Goal: Obtain resource: Obtain resource

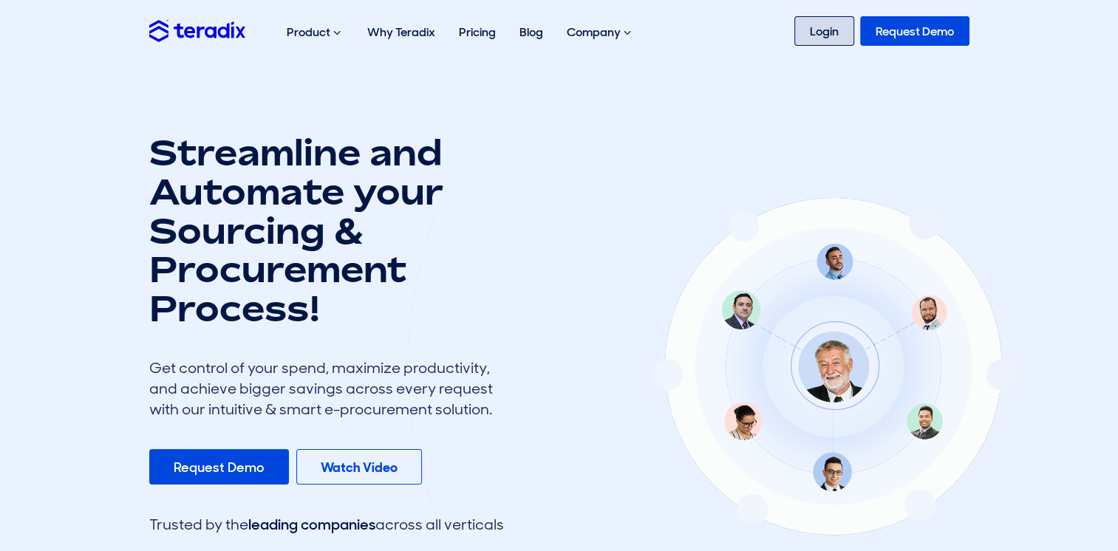
click at [828, 33] on link "Login" at bounding box center [824, 31] width 60 height 30
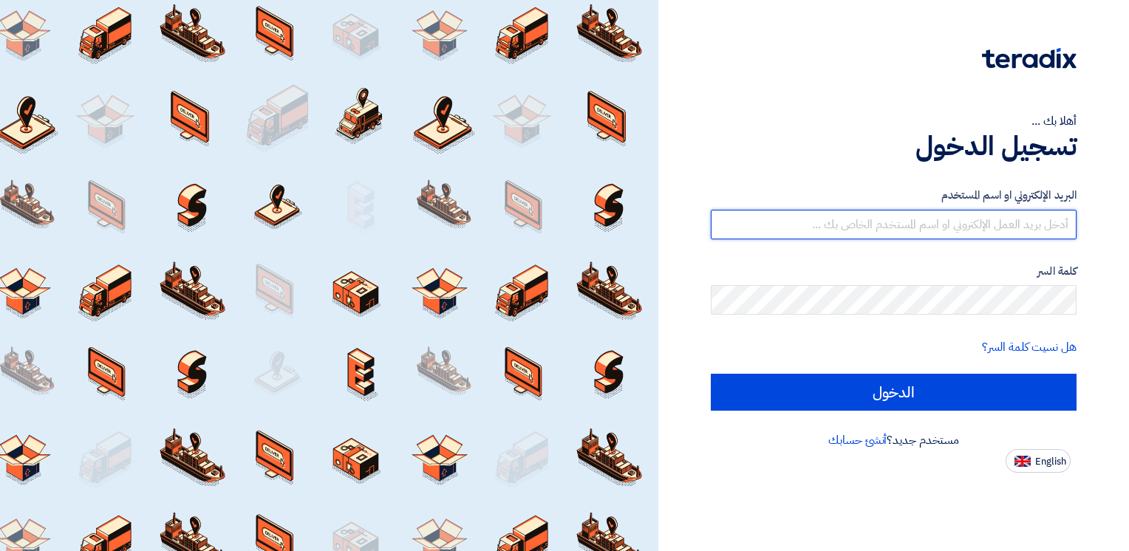
click at [927, 231] on input "text" at bounding box center [894, 225] width 366 height 30
type input "[EMAIL_ADDRESS][DOMAIN_NAME]"
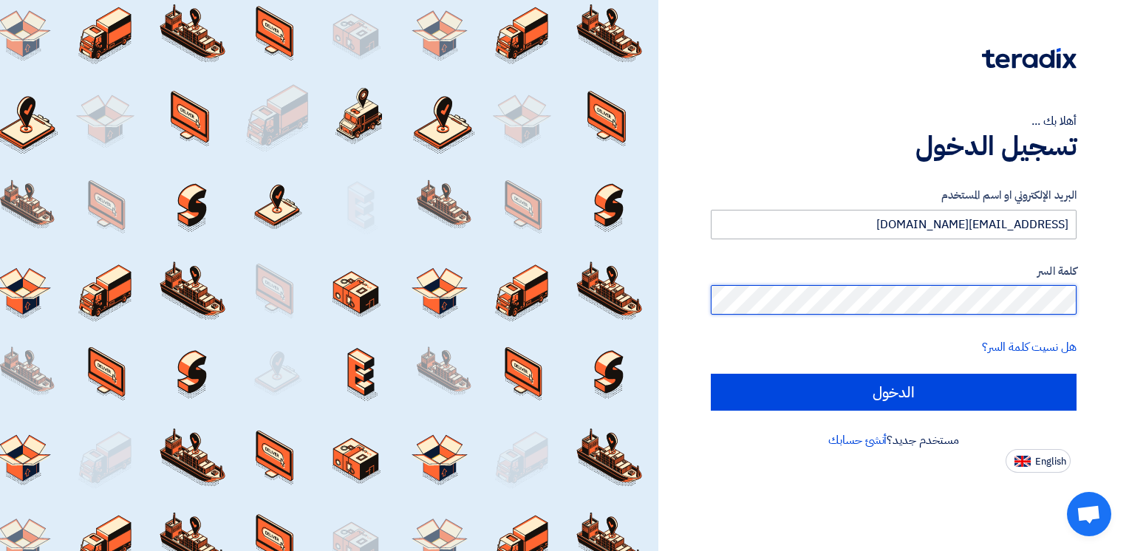
click at [711, 374] on input "الدخول" at bounding box center [894, 392] width 366 height 37
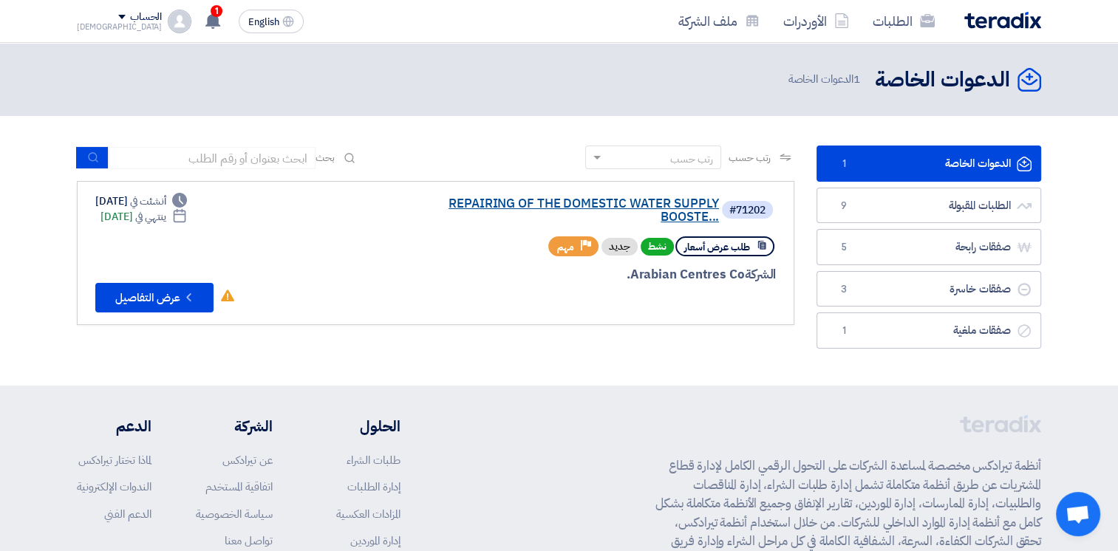
click at [669, 207] on link "REPAIRING OF THE DOMESTIC WATER SUPPLY BOOSTE..." at bounding box center [571, 210] width 296 height 27
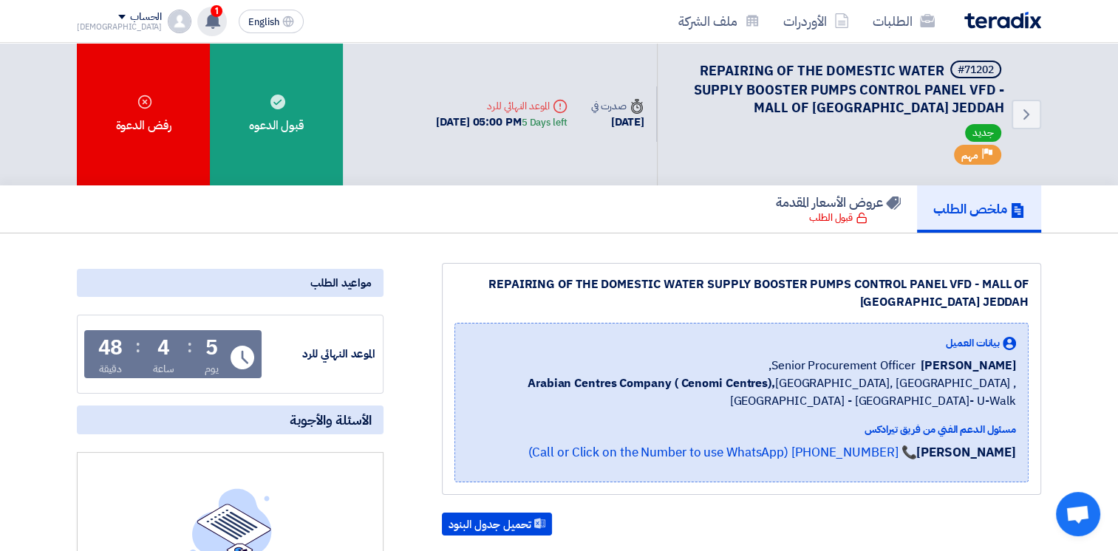
click at [211, 11] on span "1" at bounding box center [217, 11] width 12 height 12
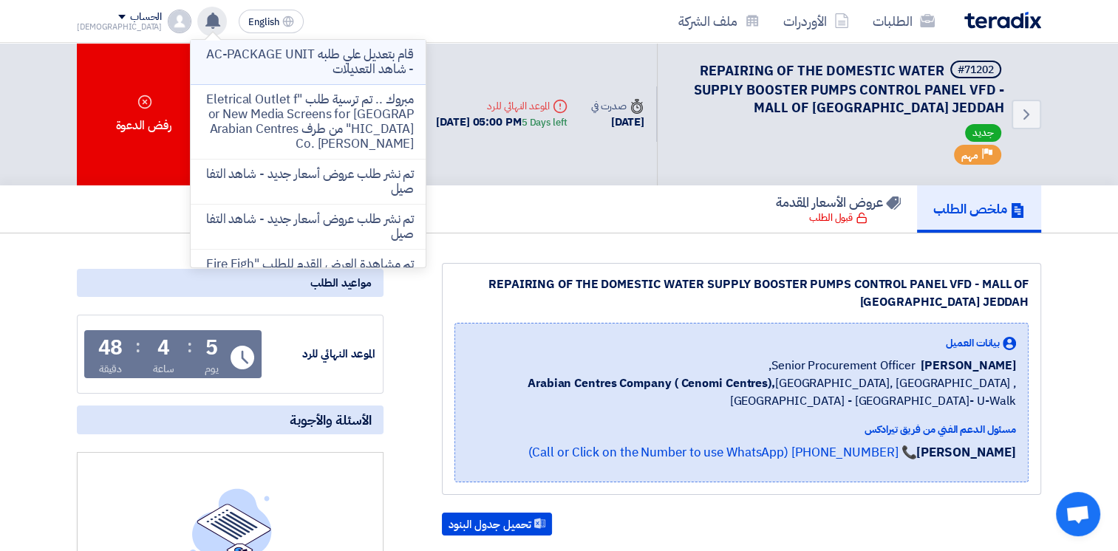
click at [299, 61] on p "قام بتعديل علي طلبه AC-PACKAGE UNIT - شاهد التعديلات" at bounding box center [307, 62] width 211 height 30
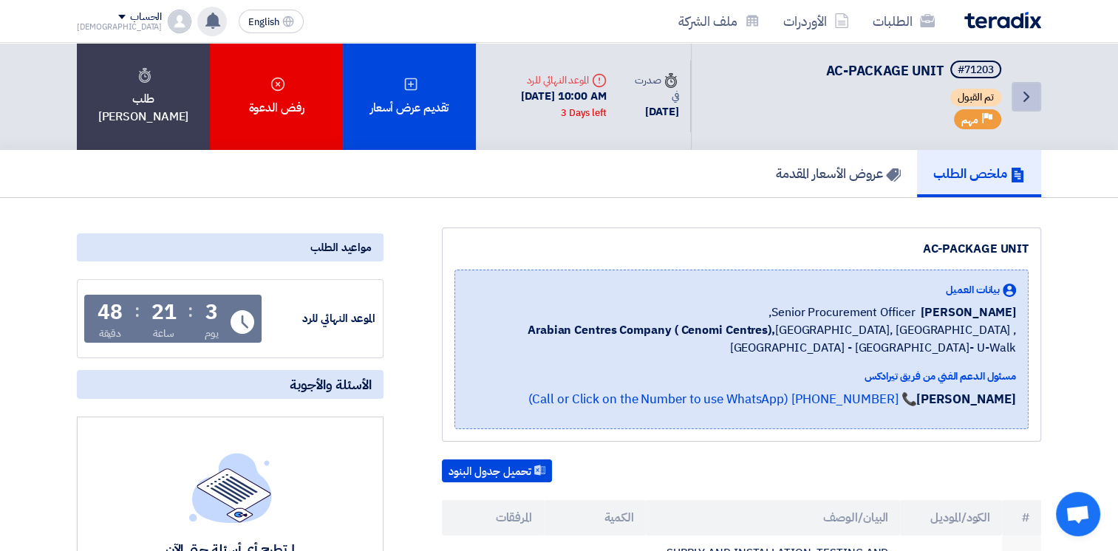
click at [1027, 99] on icon "Back" at bounding box center [1027, 97] width 18 height 18
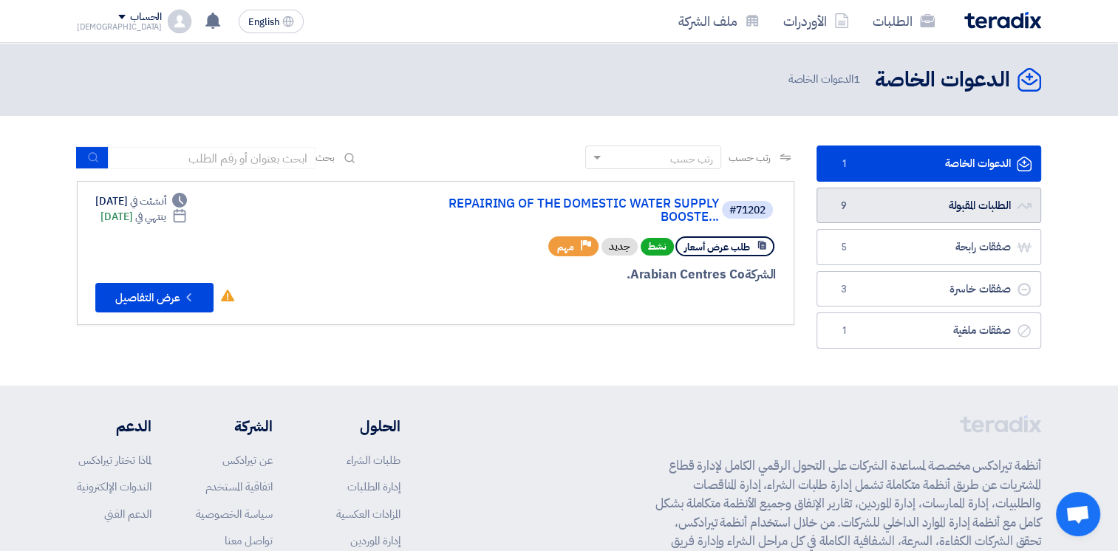
click at [887, 208] on link "الطلبات المقبولة الطلبات المقبولة 9" at bounding box center [929, 206] width 225 height 36
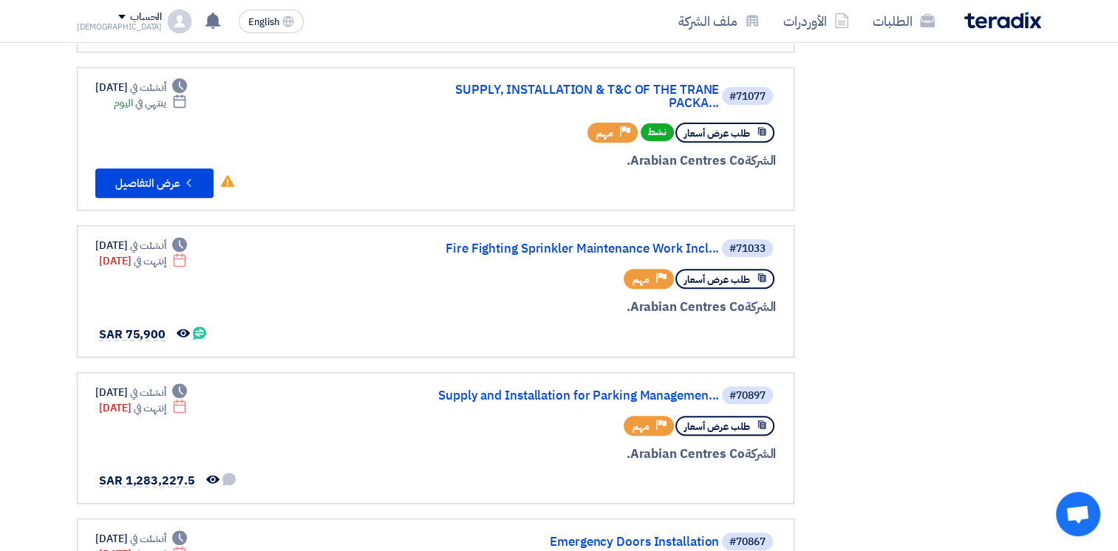
scroll to position [568, 0]
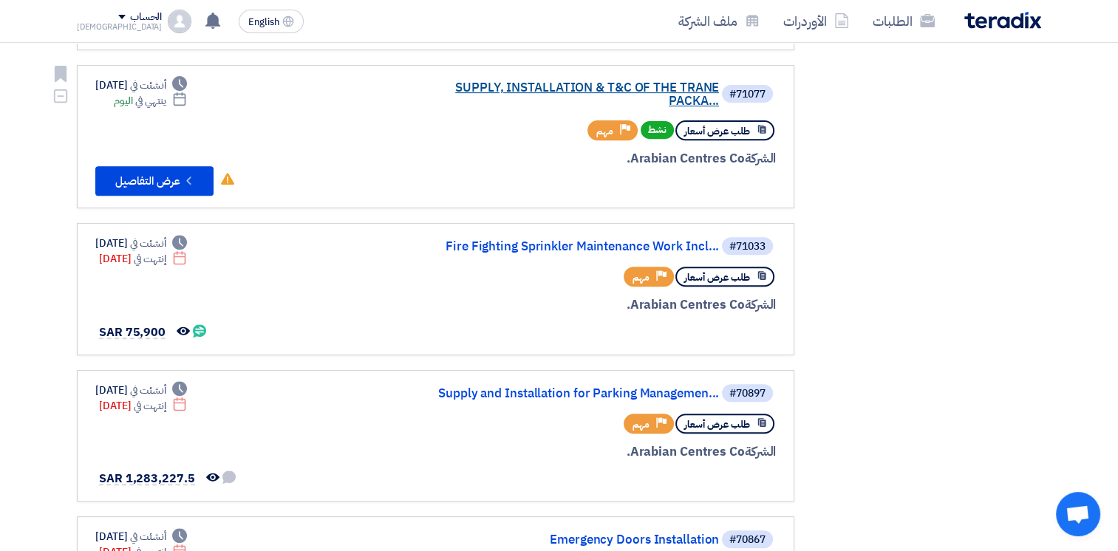
click at [469, 81] on link "SUPPLY, INSTALLATION & T&C OF THE TRANE PACKA..." at bounding box center [571, 94] width 296 height 27
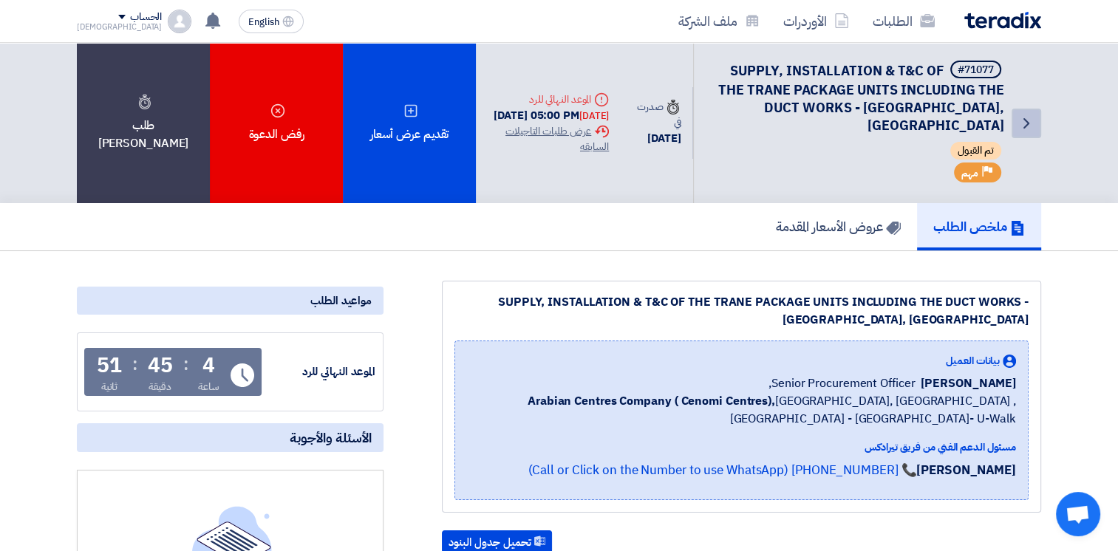
click at [1028, 116] on icon "Back" at bounding box center [1027, 124] width 18 height 18
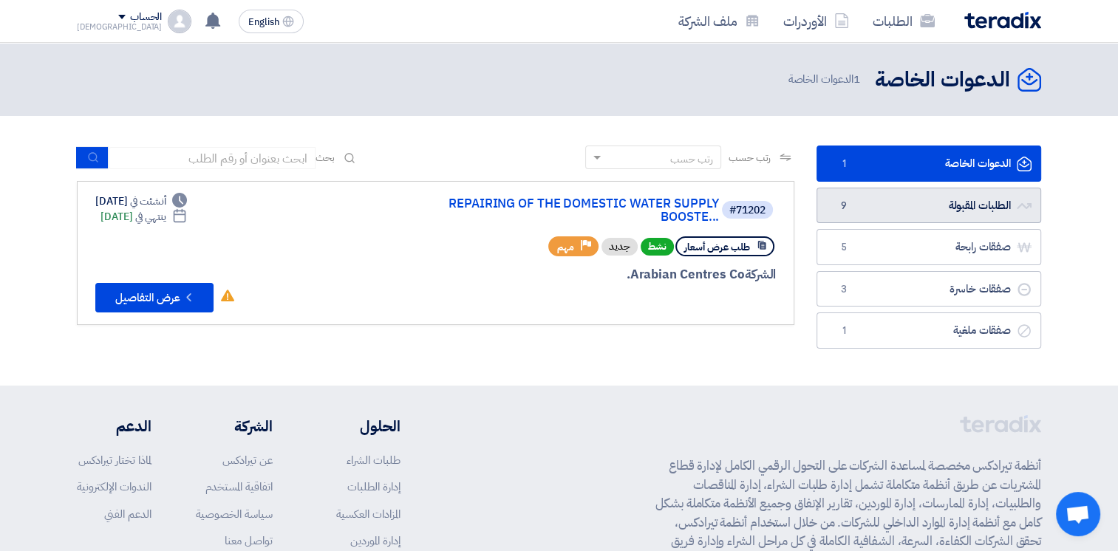
click at [960, 191] on link "الطلبات المقبولة الطلبات المقبولة 9" at bounding box center [929, 206] width 225 height 36
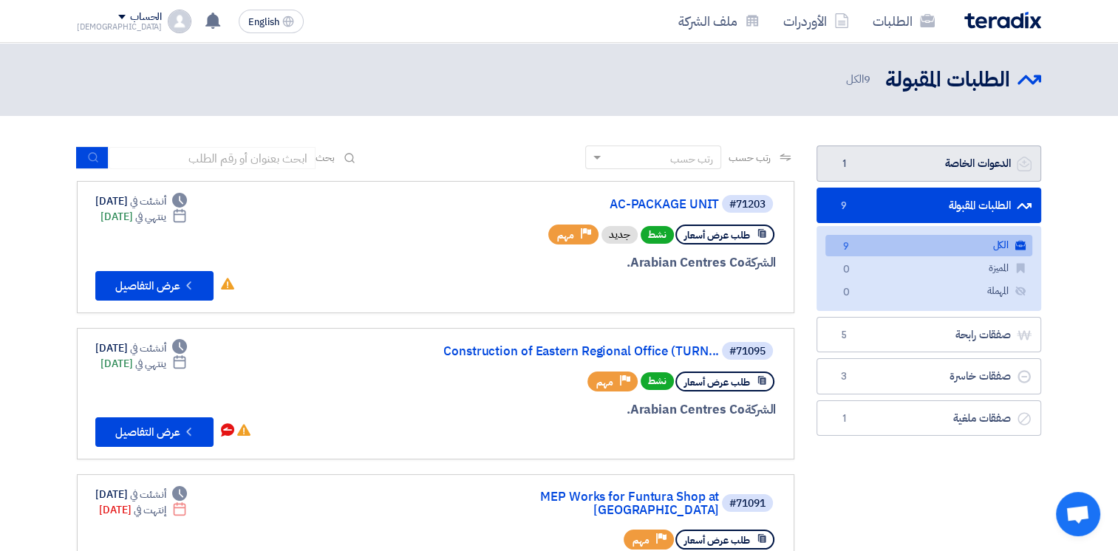
click at [870, 160] on link "الدعوات الخاصة الدعوات الخاصة 1" at bounding box center [929, 164] width 225 height 36
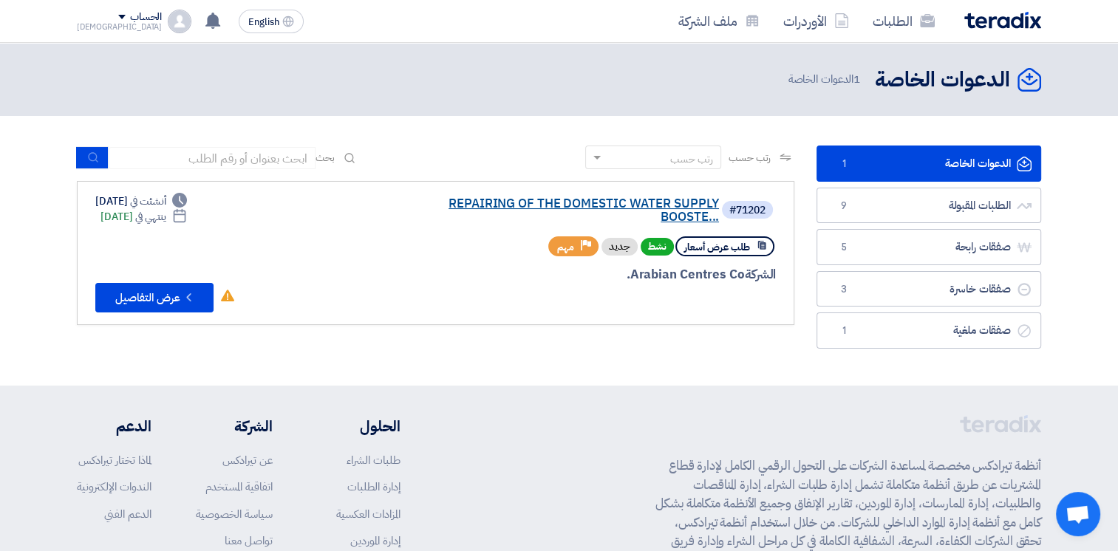
click at [545, 208] on link "REPAIRING OF THE DOMESTIC WATER SUPPLY BOOSTE..." at bounding box center [571, 210] width 296 height 27
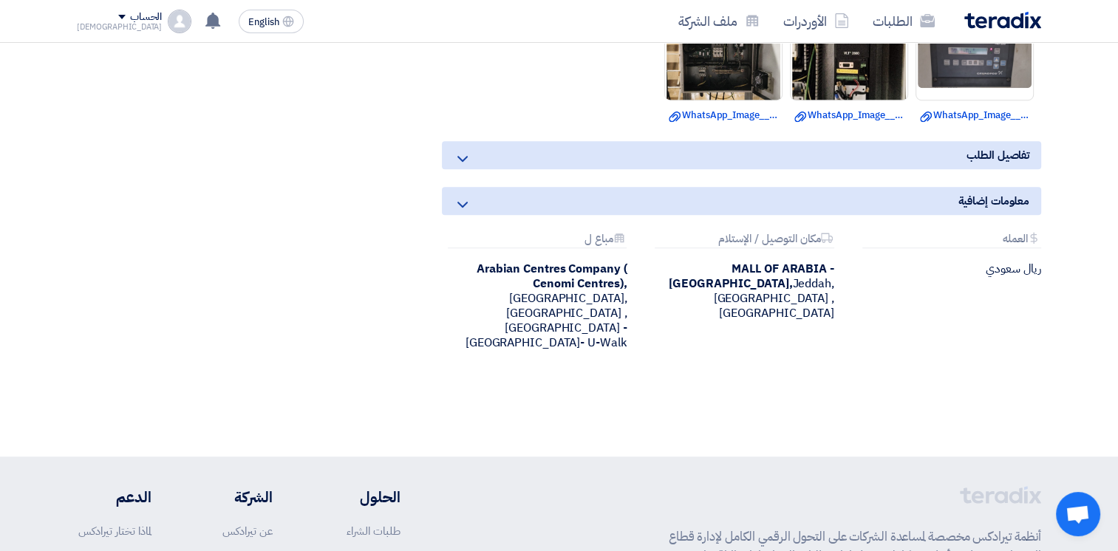
scroll to position [739, 0]
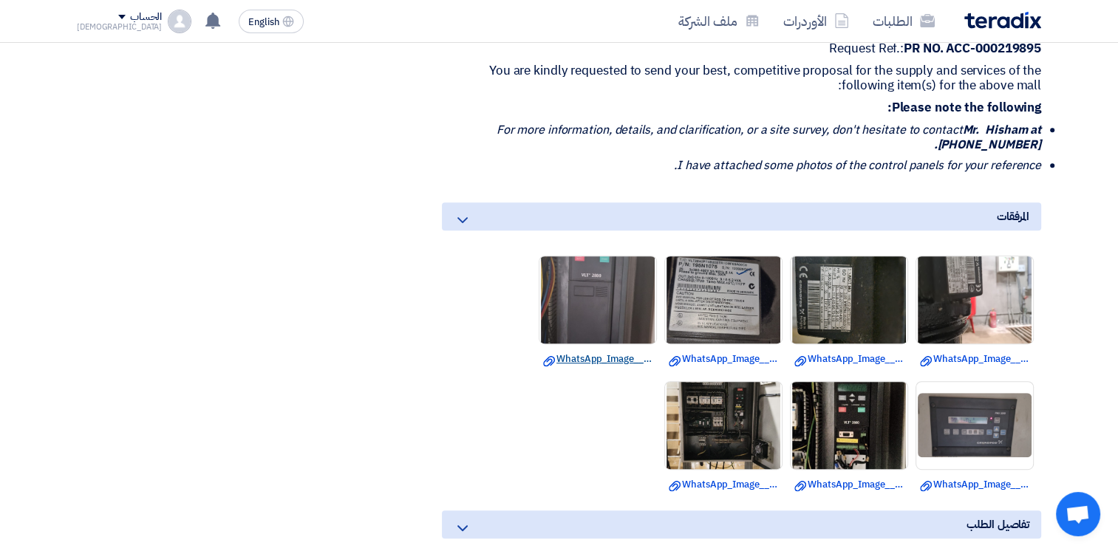
click at [604, 352] on link "Download file WhatsApp_Image__at__PM.jpeg" at bounding box center [597, 359] width 109 height 15
click at [572, 361] on link "Download file WhatsApp_Image__at__PM.jpeg" at bounding box center [597, 359] width 109 height 15
click at [725, 361] on link "Download file WhatsApp_Image__at__PM_.jpeg" at bounding box center [723, 359] width 109 height 15
click at [848, 352] on link "Download file WhatsApp_Image__at__PM.jpeg" at bounding box center [848, 359] width 109 height 15
click at [970, 352] on link "Download file WhatsApp_Image__at__PM_.jpeg" at bounding box center [974, 359] width 109 height 15
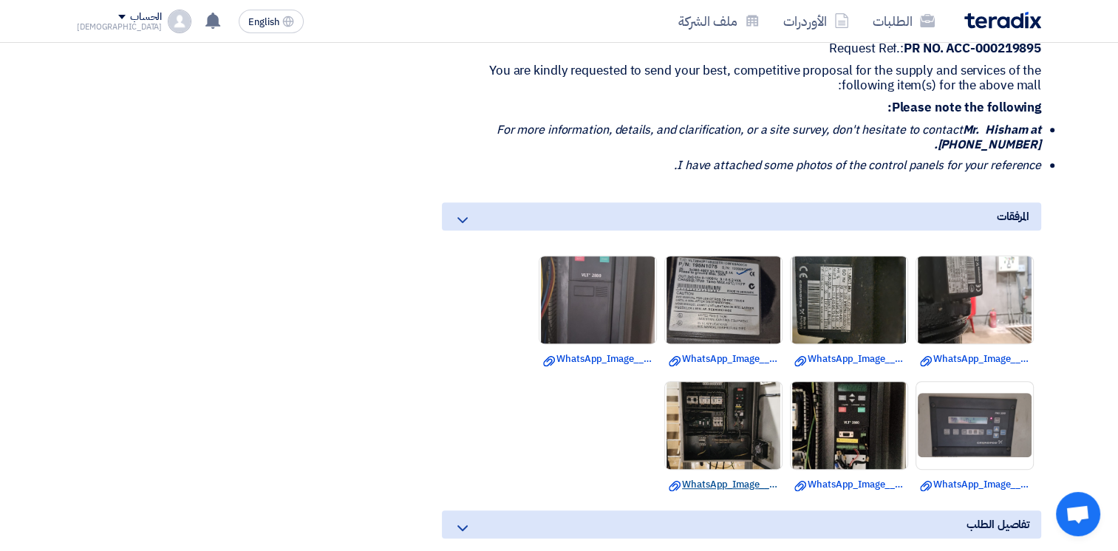
click at [721, 483] on link "Download file WhatsApp_Image__at__PM.jpeg" at bounding box center [723, 484] width 109 height 15
click at [863, 478] on link "Download file WhatsApp_Image__at__PM_.jpeg" at bounding box center [848, 484] width 109 height 15
click at [949, 483] on link "Download file WhatsApp_Image__at__PM_.jpeg" at bounding box center [974, 484] width 109 height 15
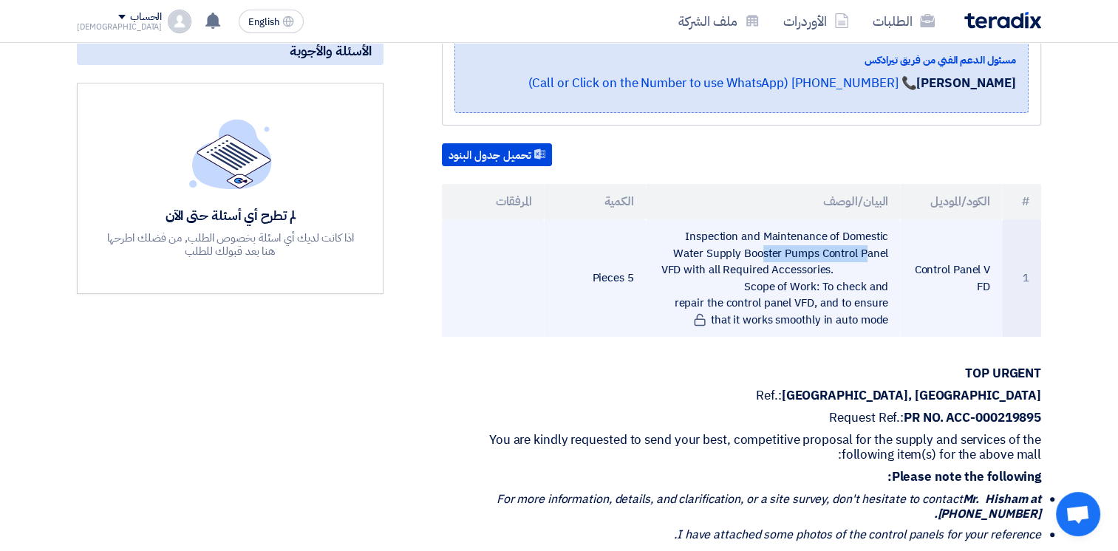
drag, startPoint x: 683, startPoint y: 236, endPoint x: 774, endPoint y: 245, distance: 92.0
click at [774, 245] on td "Inspection and Maintenance of Domestic Water Supply Booster Pumps Control Panel…" at bounding box center [773, 277] width 255 height 117
drag, startPoint x: 774, startPoint y: 245, endPoint x: 675, endPoint y: 234, distance: 99.6
click at [715, 234] on td "Inspection and Maintenance of Domestic Water Supply Booster Pumps Control Panel…" at bounding box center [773, 277] width 255 height 117
drag, startPoint x: 675, startPoint y: 234, endPoint x: 848, endPoint y: 240, distance: 173.1
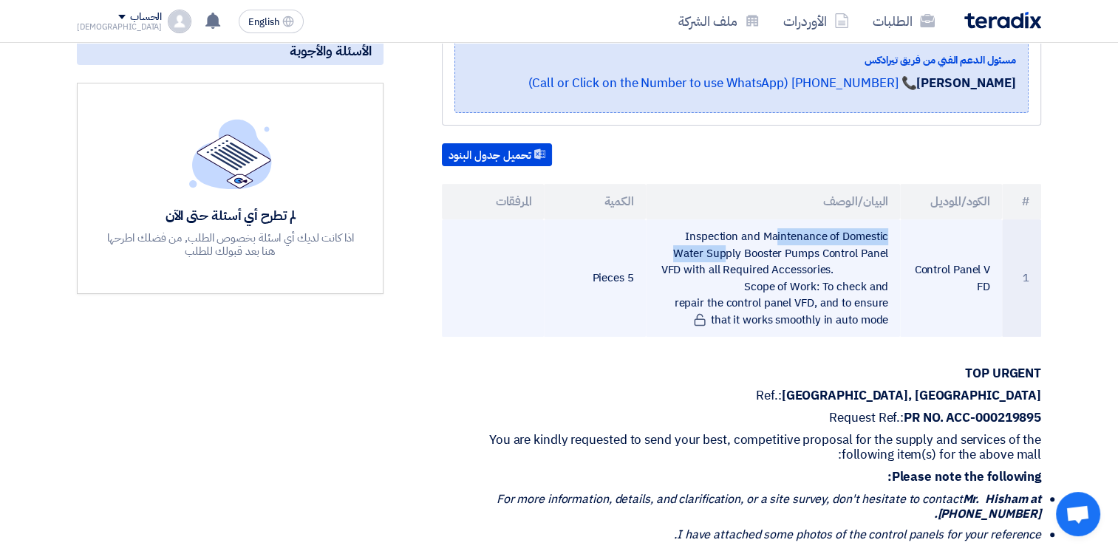
click at [848, 240] on td "Inspection and Maintenance of Domestic Water Supply Booster Pumps Control Panel…" at bounding box center [773, 277] width 255 height 117
drag, startPoint x: 848, startPoint y: 240, endPoint x: 732, endPoint y: 236, distance: 116.8
click at [732, 236] on td "Inspection and Maintenance of Domestic Water Supply Booster Pumps Control Panel…" at bounding box center [773, 277] width 255 height 117
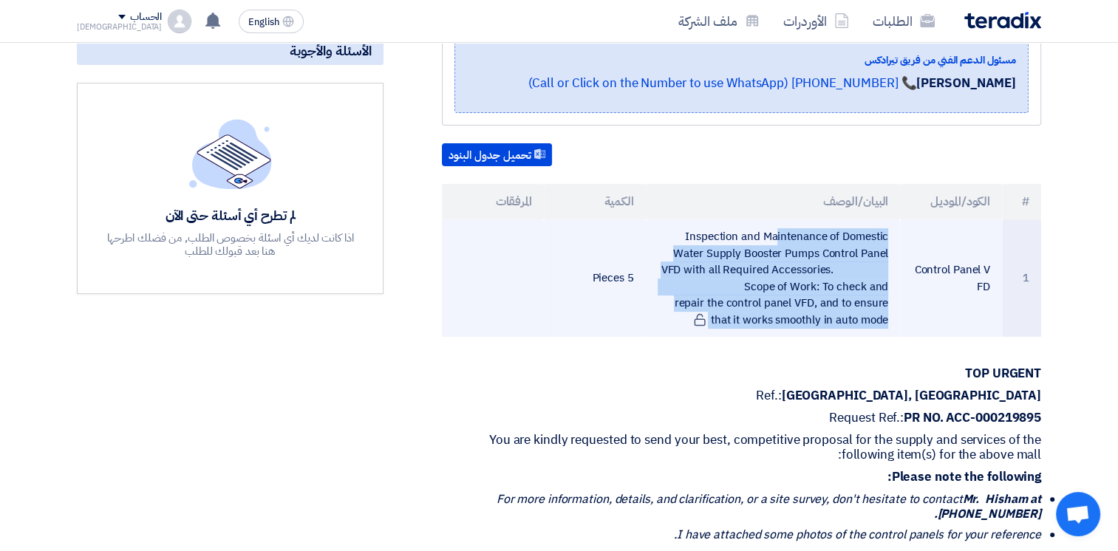
click at [732, 236] on td "Inspection and Maintenance of Domestic Water Supply Booster Pumps Control Panel…" at bounding box center [773, 277] width 255 height 117
copy tr "Inspection and Maintenance of Domestic Water Supply Booster Pumps Control Panel…"
click at [712, 259] on td "Inspection and Maintenance of Domestic Water Supply Booster Pumps Control Panel…" at bounding box center [773, 277] width 255 height 117
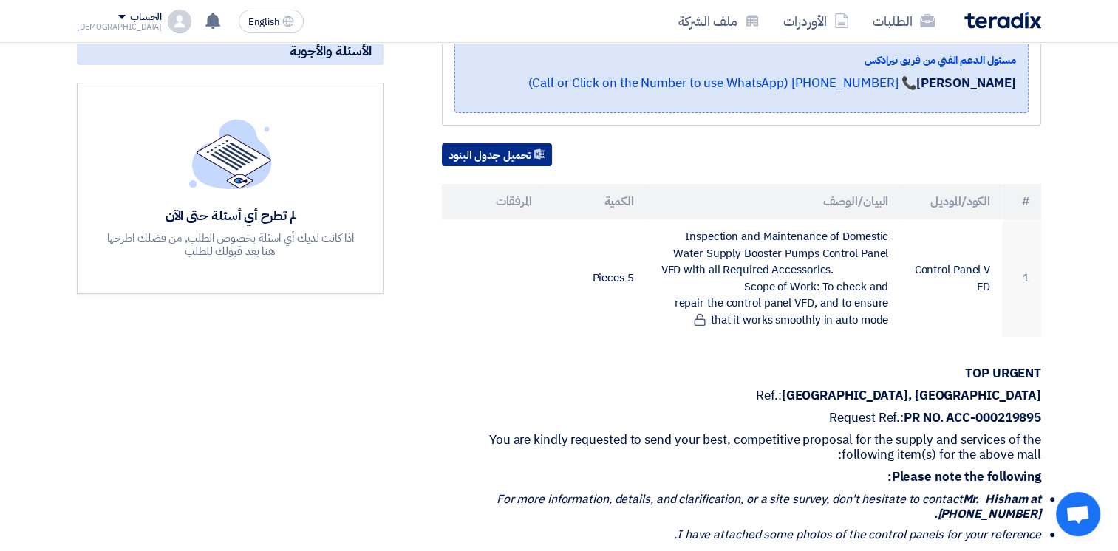
click at [510, 152] on button "تحميل جدول البنود" at bounding box center [497, 155] width 110 height 24
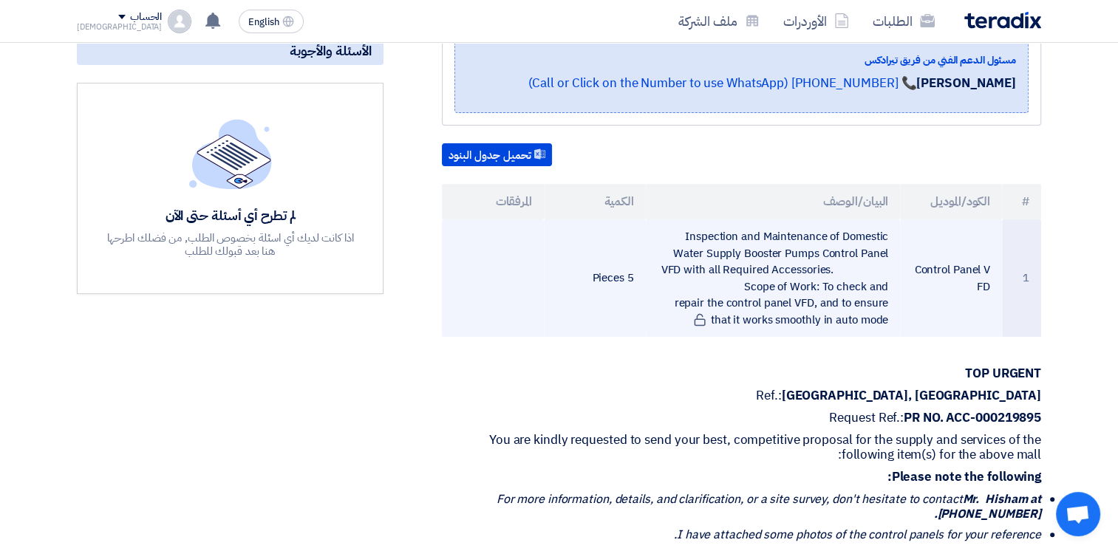
scroll to position [0, 0]
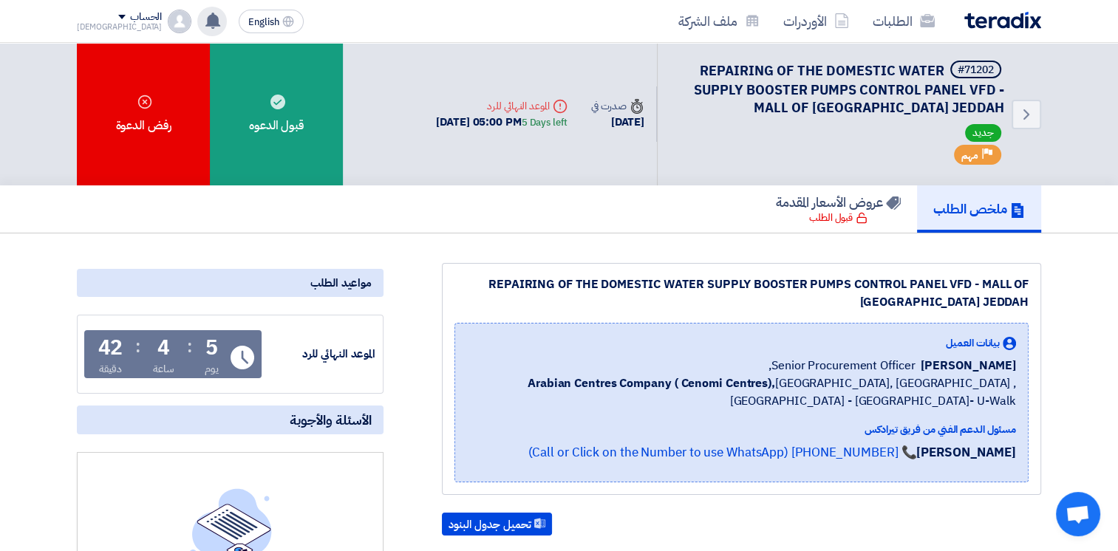
click at [205, 25] on use at bounding box center [212, 21] width 15 height 16
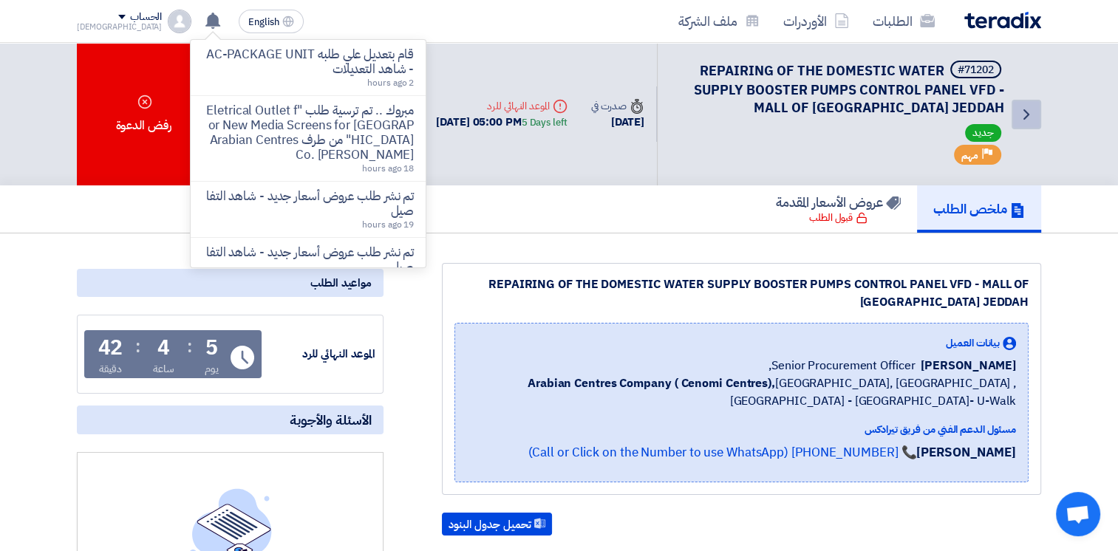
click at [1026, 106] on icon "Back" at bounding box center [1027, 115] width 18 height 18
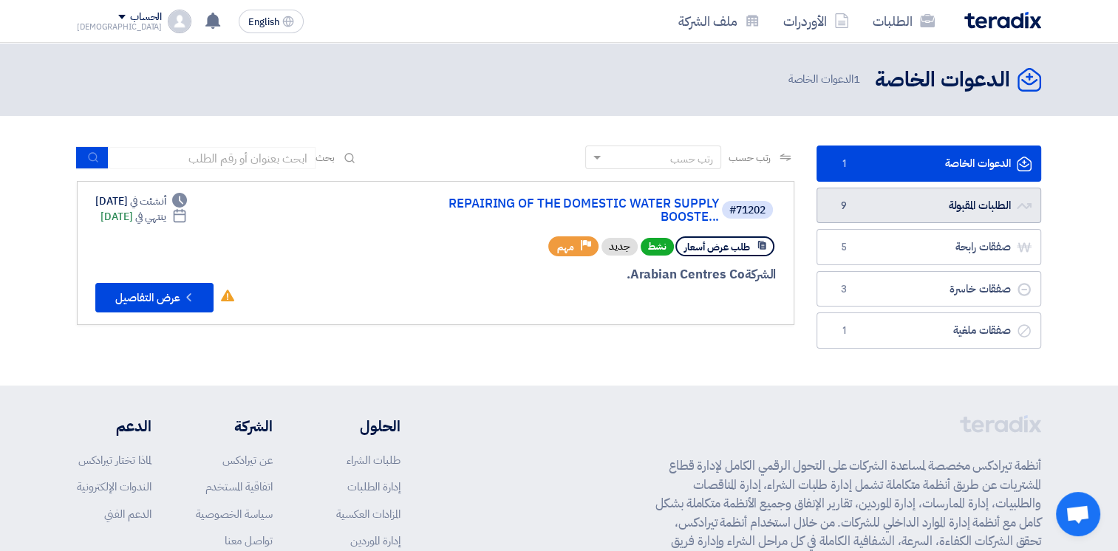
click at [913, 216] on link "الطلبات المقبولة الطلبات المقبولة 9" at bounding box center [929, 206] width 225 height 36
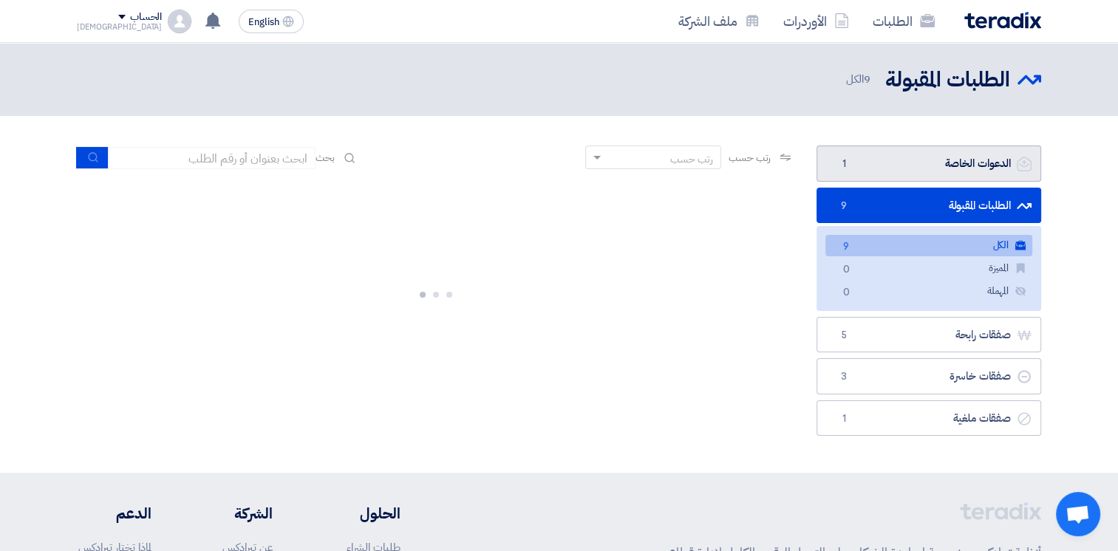
click at [913, 172] on link "الدعوات الخاصة الدعوات الخاصة 1" at bounding box center [929, 164] width 225 height 36
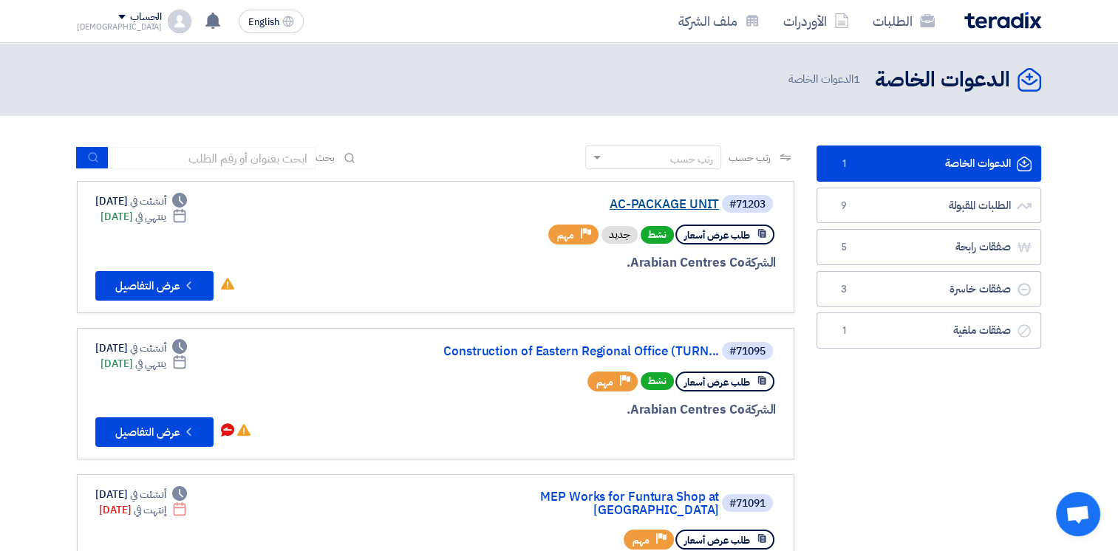
click at [652, 208] on link "AC-PACKAGE UNIT" at bounding box center [571, 204] width 296 height 13
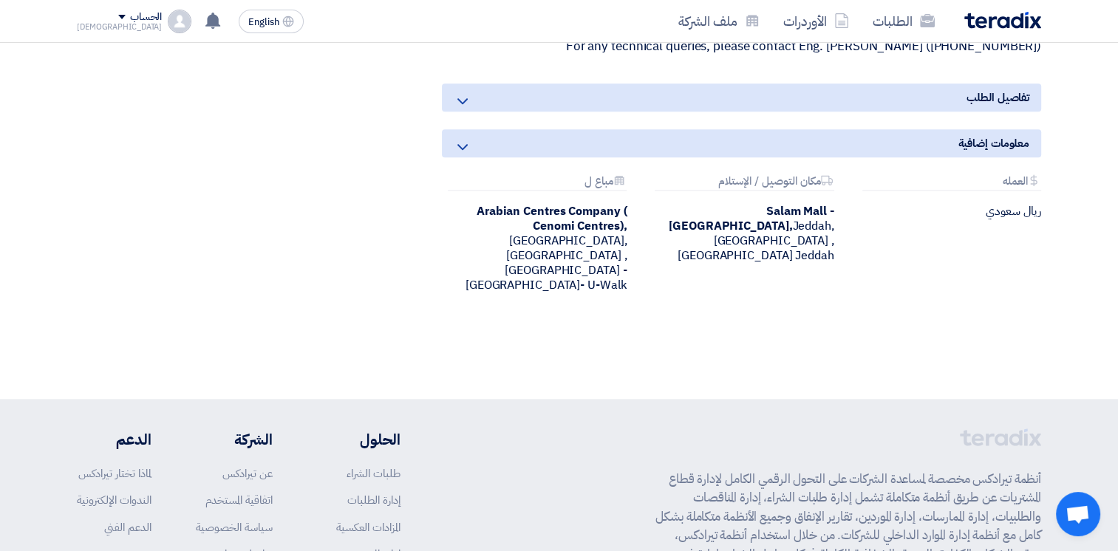
scroll to position [1108, 0]
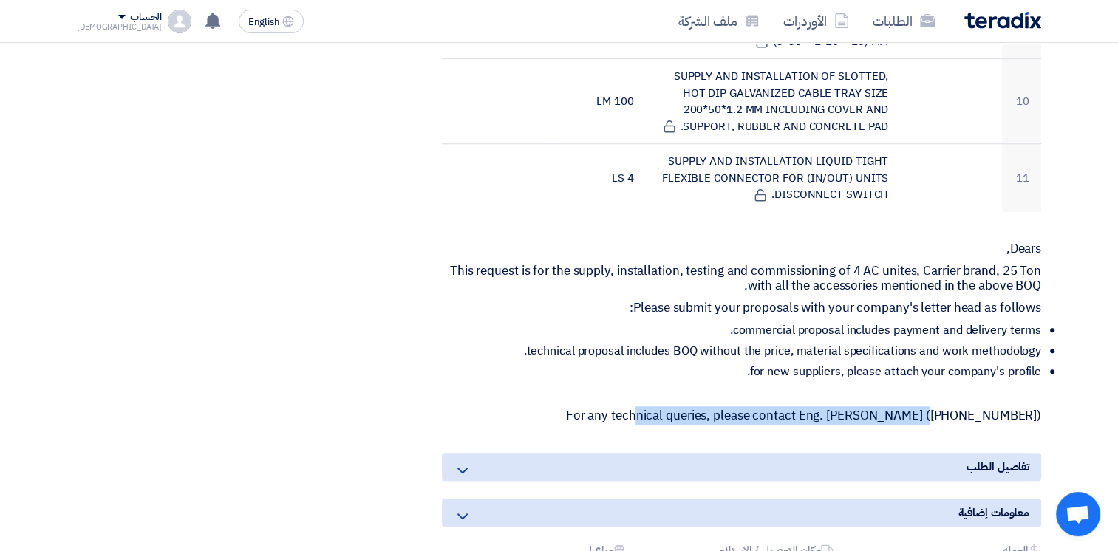
drag, startPoint x: 684, startPoint y: 406, endPoint x: 941, endPoint y: 409, distance: 257.2
click at [941, 409] on p "For any technical queries, please contact Eng. [PERSON_NAME] ([PHONE_NUMBER])" at bounding box center [741, 416] width 599 height 15
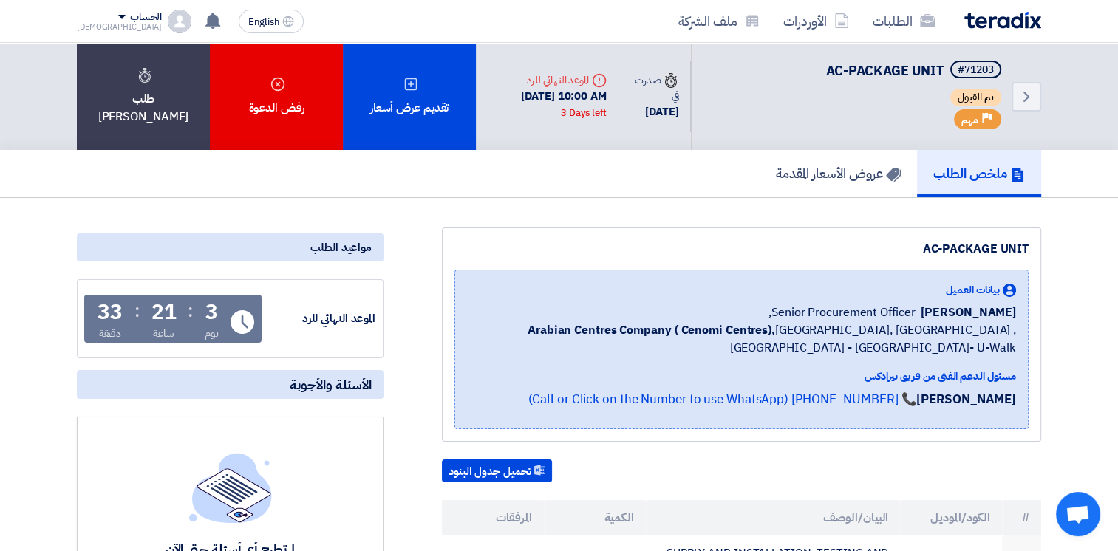
scroll to position [369, 0]
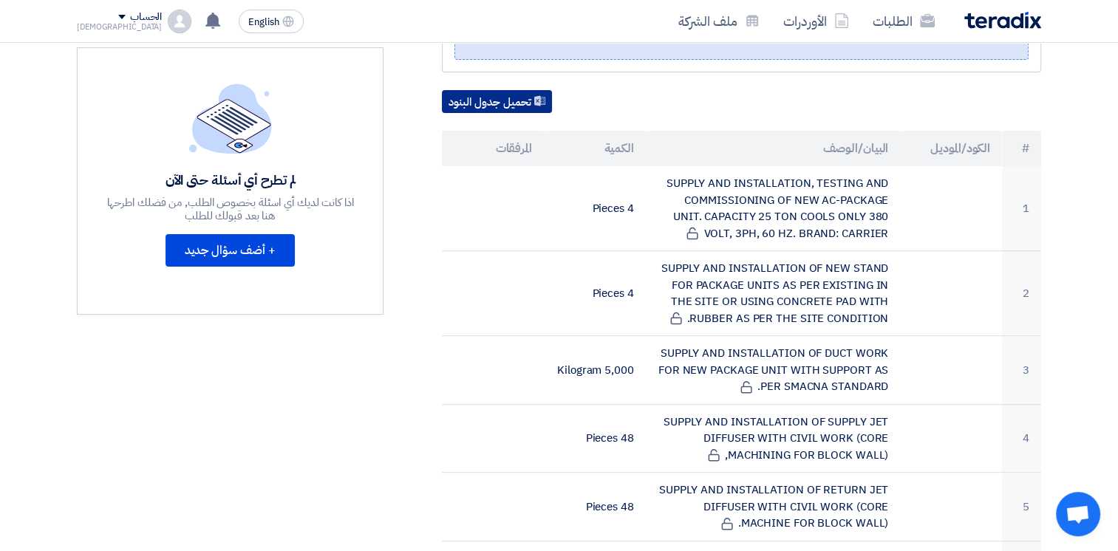
click at [507, 95] on button "تحميل جدول البنود" at bounding box center [497, 102] width 110 height 24
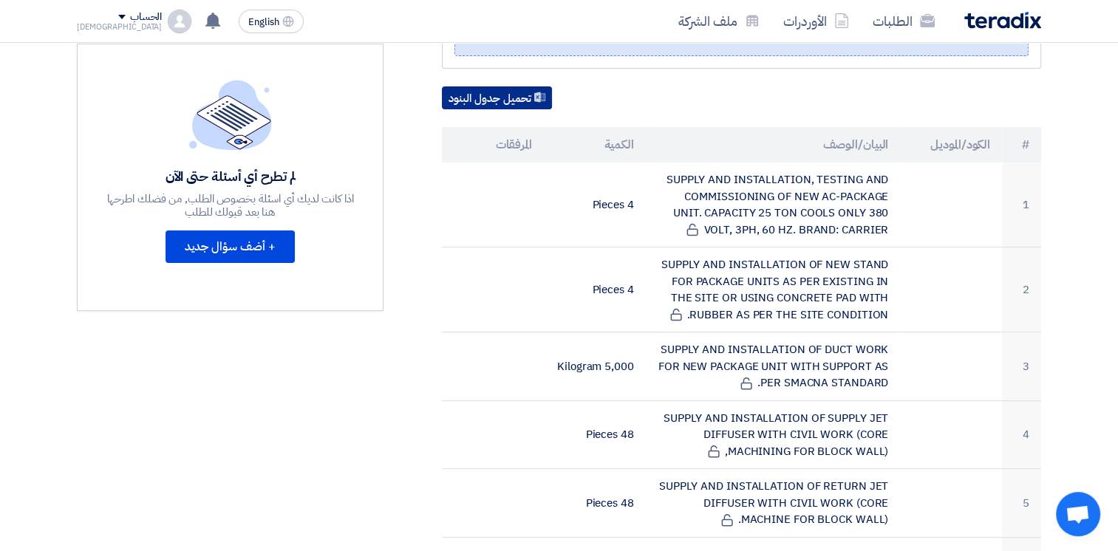
scroll to position [0, 0]
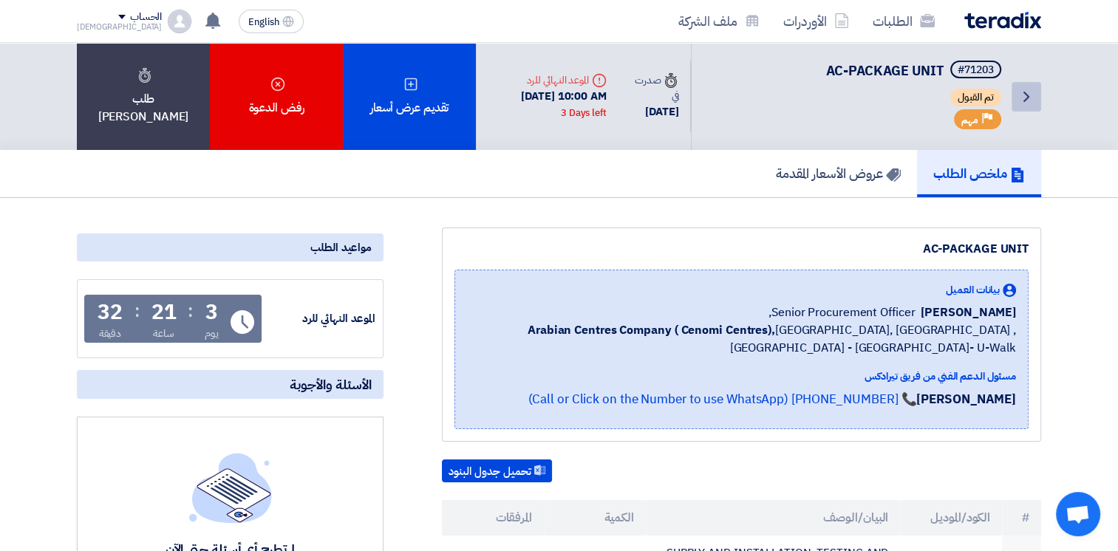
click at [1021, 103] on icon "Back" at bounding box center [1027, 97] width 18 height 18
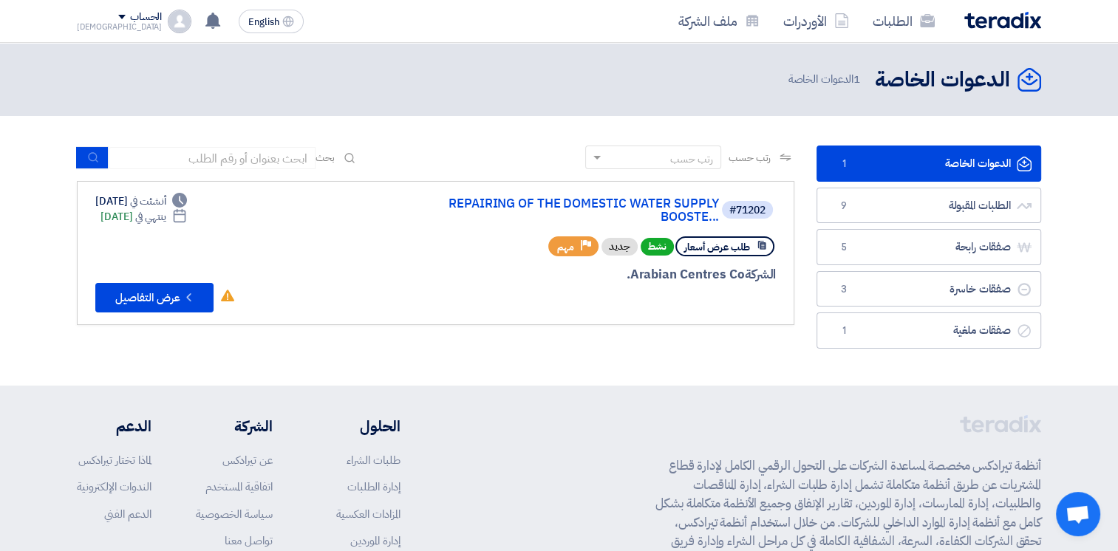
drag, startPoint x: 469, startPoint y: 121, endPoint x: 561, endPoint y: 420, distance: 312.5
click at [561, 420] on app-shell "الطلبات الأوردرات ملف الشركة English EN قام بتعديل علي طلبه AC-PACKAGE UNIT - ش…" at bounding box center [559, 383] width 1118 height 681
drag, startPoint x: 561, startPoint y: 420, endPoint x: 554, endPoint y: 373, distance: 47.0
click at [554, 373] on section "الدعوات الخاصة الدعوات الخاصة 1 الطلبات المقبولة الطلبات المقبولة 9 صفقات رابحة…" at bounding box center [559, 251] width 1118 height 270
click at [469, 168] on div "رتب حسب رتب حسب بحث" at bounding box center [436, 163] width 718 height 35
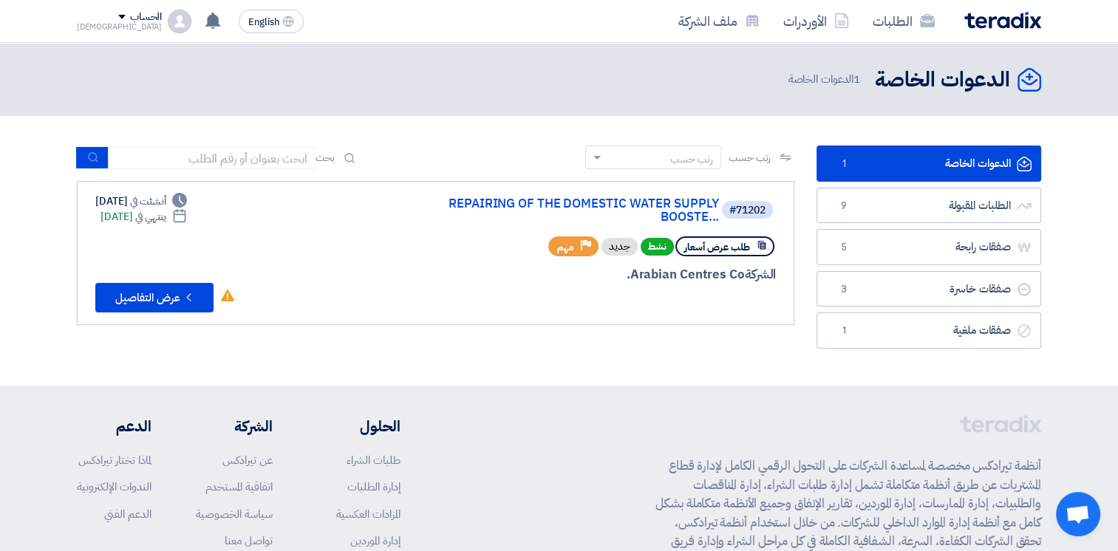
drag, startPoint x: 471, startPoint y: 137, endPoint x: 568, endPoint y: 451, distance: 327.7
click at [568, 451] on app-shell "الطلبات الأوردرات ملف الشركة English EN قام بتعديل علي طلبه AC-PACKAGE UNIT - ش…" at bounding box center [559, 383] width 1118 height 681
drag, startPoint x: 568, startPoint y: 451, endPoint x: 503, endPoint y: 155, distance: 302.5
click at [503, 155] on div "رتب حسب رتب حسب بحث" at bounding box center [436, 163] width 718 height 35
drag, startPoint x: 497, startPoint y: 146, endPoint x: 591, endPoint y: 405, distance: 275.8
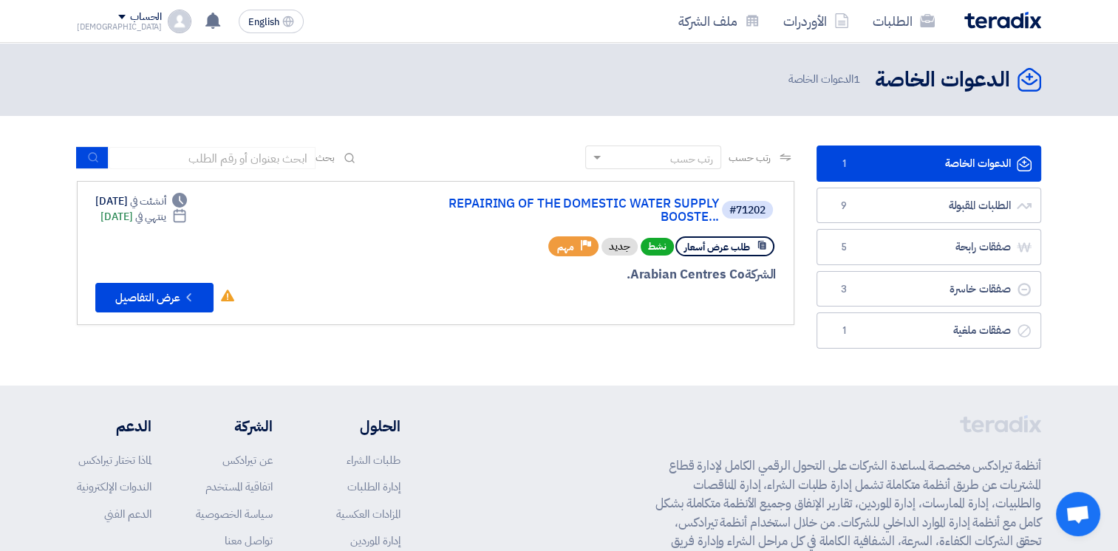
click at [591, 405] on app-shell "الطلبات الأوردرات ملف الشركة English EN قام بتعديل علي طلبه AC-PACKAGE UNIT - ش…" at bounding box center [559, 383] width 1118 height 681
drag, startPoint x: 591, startPoint y: 405, endPoint x: 564, endPoint y: 346, distance: 65.1
click at [565, 346] on div "رتب حسب رتب حسب بحث مجال الطلب مسؤول المشتريات نوع الطلب" at bounding box center [436, 251] width 740 height 211
click at [517, 170] on div "رتب حسب رتب حسب بحث" at bounding box center [436, 163] width 718 height 35
drag, startPoint x: 504, startPoint y: 133, endPoint x: 596, endPoint y: 423, distance: 304.5
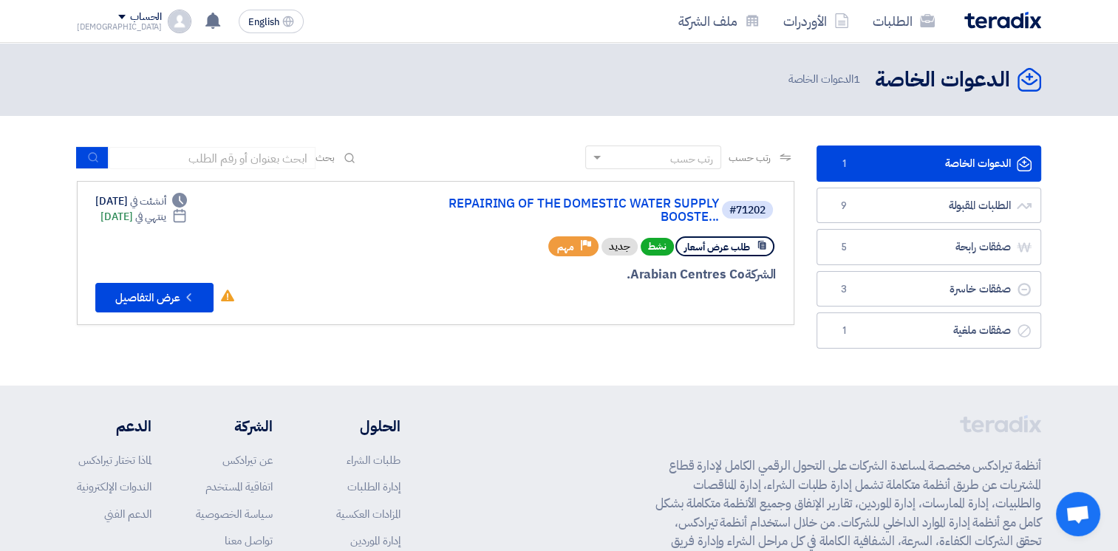
click at [596, 423] on app-shell "الطلبات الأوردرات ملف الشركة English EN قام بتعديل علي طلبه AC-PACKAGE UNIT - ش…" at bounding box center [559, 383] width 1118 height 681
drag, startPoint x: 596, startPoint y: 423, endPoint x: 522, endPoint y: 356, distance: 99.9
click at [522, 356] on section "الدعوات الخاصة الدعوات الخاصة 1 الطلبات المقبولة الطلبات المقبولة 9 صفقات رابحة…" at bounding box center [559, 251] width 1118 height 270
click at [494, 136] on section "الدعوات الخاصة الدعوات الخاصة 1 الطلبات المقبولة الطلبات المقبولة 9 صفقات رابحة…" at bounding box center [559, 251] width 1118 height 270
drag, startPoint x: 471, startPoint y: 105, endPoint x: 568, endPoint y: 464, distance: 372.0
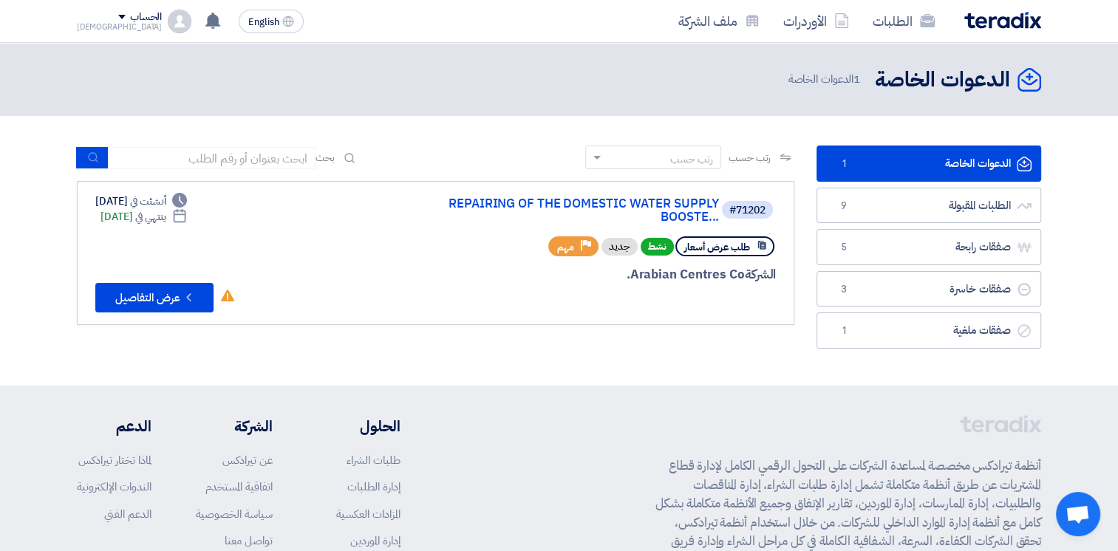
click at [568, 464] on app-shell "الطلبات الأوردرات ملف الشركة English EN قام بتعديل علي طلبه AC-PACKAGE UNIT - ش…" at bounding box center [559, 383] width 1118 height 681
drag, startPoint x: 568, startPoint y: 464, endPoint x: 538, endPoint y: 389, distance: 80.3
click at [538, 389] on footer "أنظمة تيرادكس مخصصة لمساعدة الشركات على التحول الرقمي الكامل لإدارة قطاع المشتر…" at bounding box center [559, 555] width 1118 height 339
click at [522, 333] on div "رتب حسب رتب حسب بحث مجال الطلب مسؤول المشتريات نوع الطلب" at bounding box center [436, 251] width 740 height 211
drag, startPoint x: 517, startPoint y: 355, endPoint x: 500, endPoint y: 131, distance: 224.6
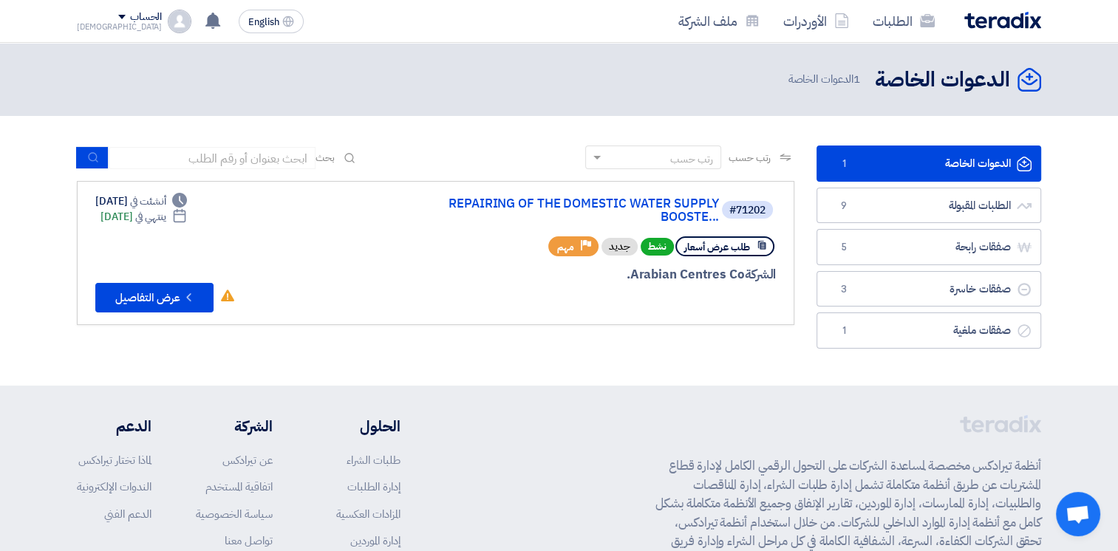
click at [500, 131] on section "الدعوات الخاصة الدعوات الخاصة 1 الطلبات المقبولة الطلبات المقبولة 9 صفقات رابحة…" at bounding box center [559, 251] width 1118 height 270
drag, startPoint x: 500, startPoint y: 131, endPoint x: 480, endPoint y: 146, distance: 24.7
click at [480, 146] on section "الدعوات الخاصة الدعوات الخاصة 1 الطلبات المقبولة الطلبات المقبولة 9 صفقات رابحة…" at bounding box center [559, 251] width 1118 height 270
click at [948, 197] on link "الطلبات المقبولة الطلبات المقبولة 9" at bounding box center [929, 206] width 225 height 36
